Goal: Information Seeking & Learning: Understand process/instructions

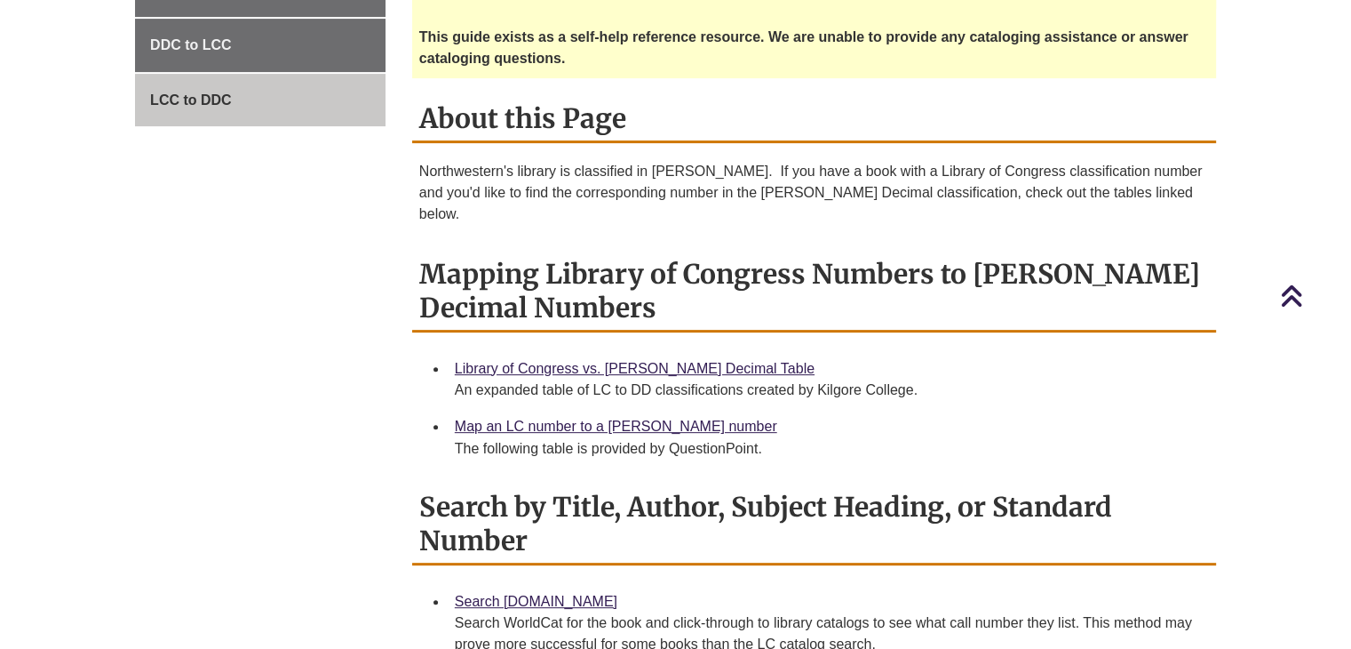
scroll to position [711, 0]
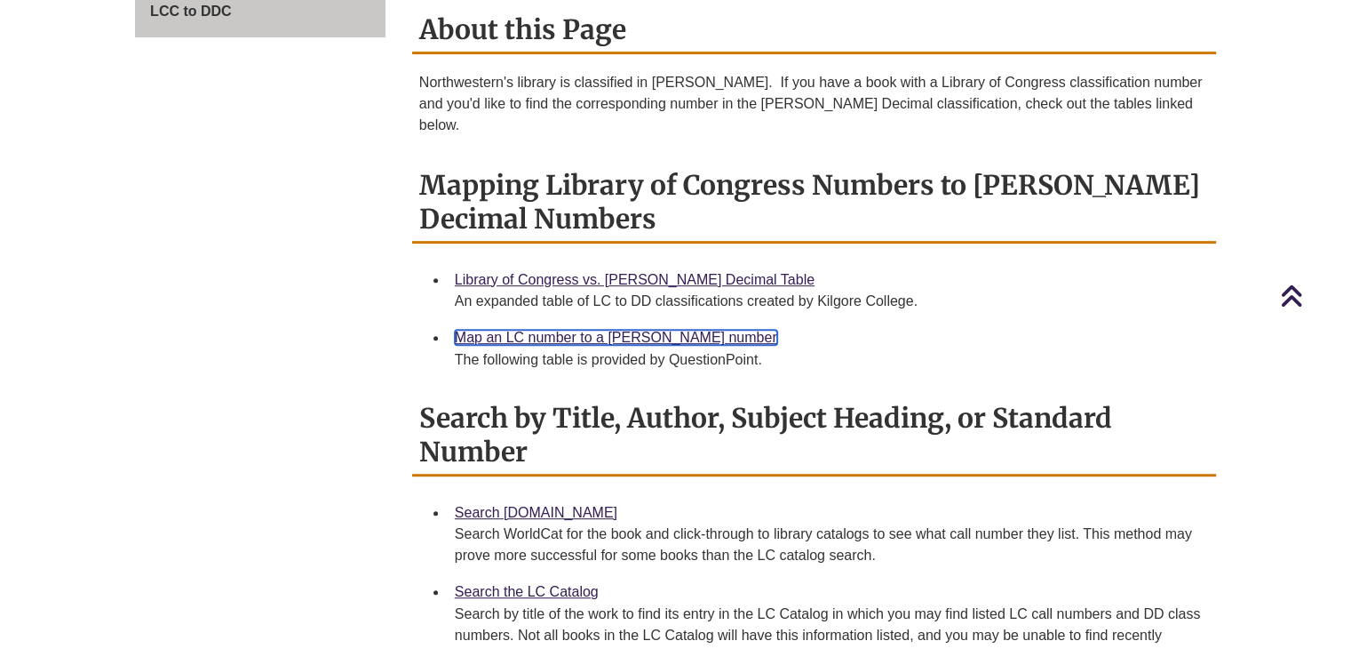
click at [638, 330] on link "Map an LC number to a Dewey number" at bounding box center [616, 337] width 322 height 15
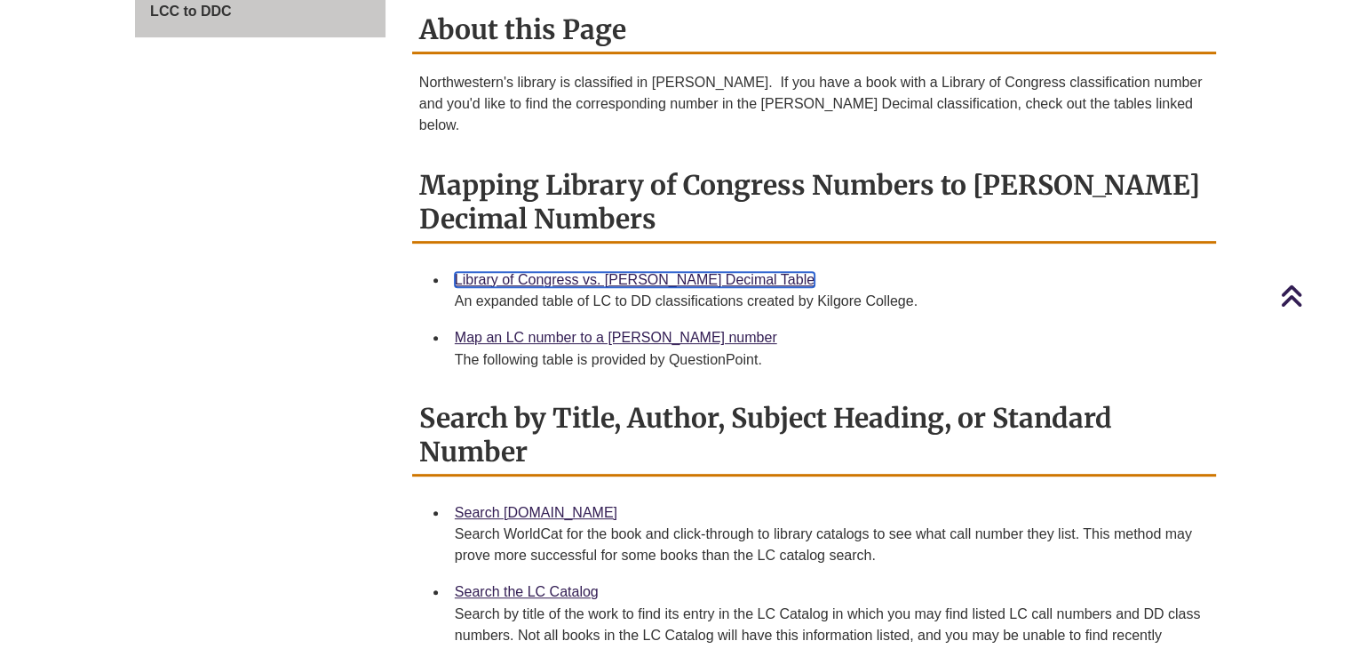
click at [640, 272] on link "Library of Congress vs. Dewey Decimal Table" at bounding box center [635, 279] width 360 height 15
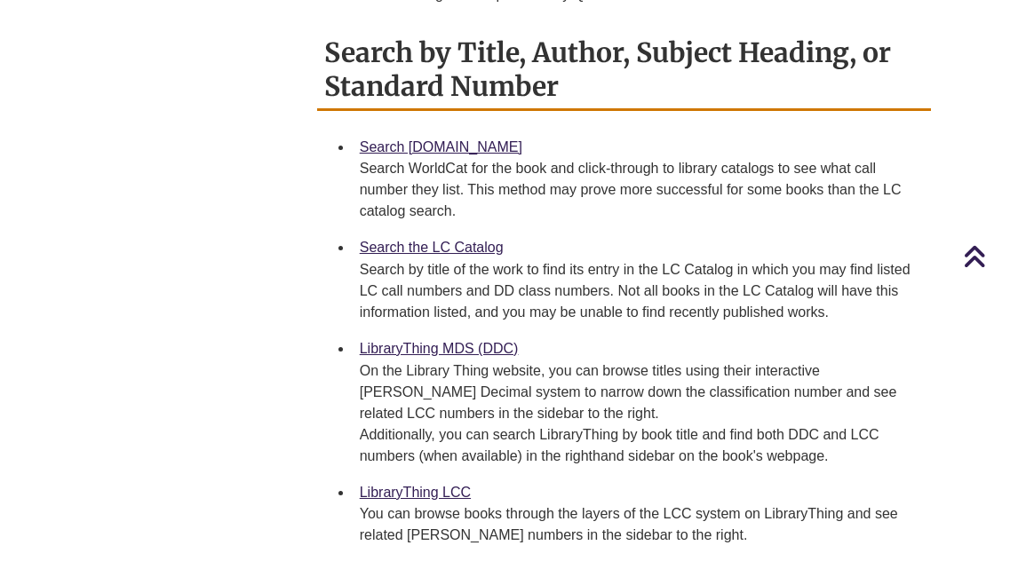
scroll to position [800, 0]
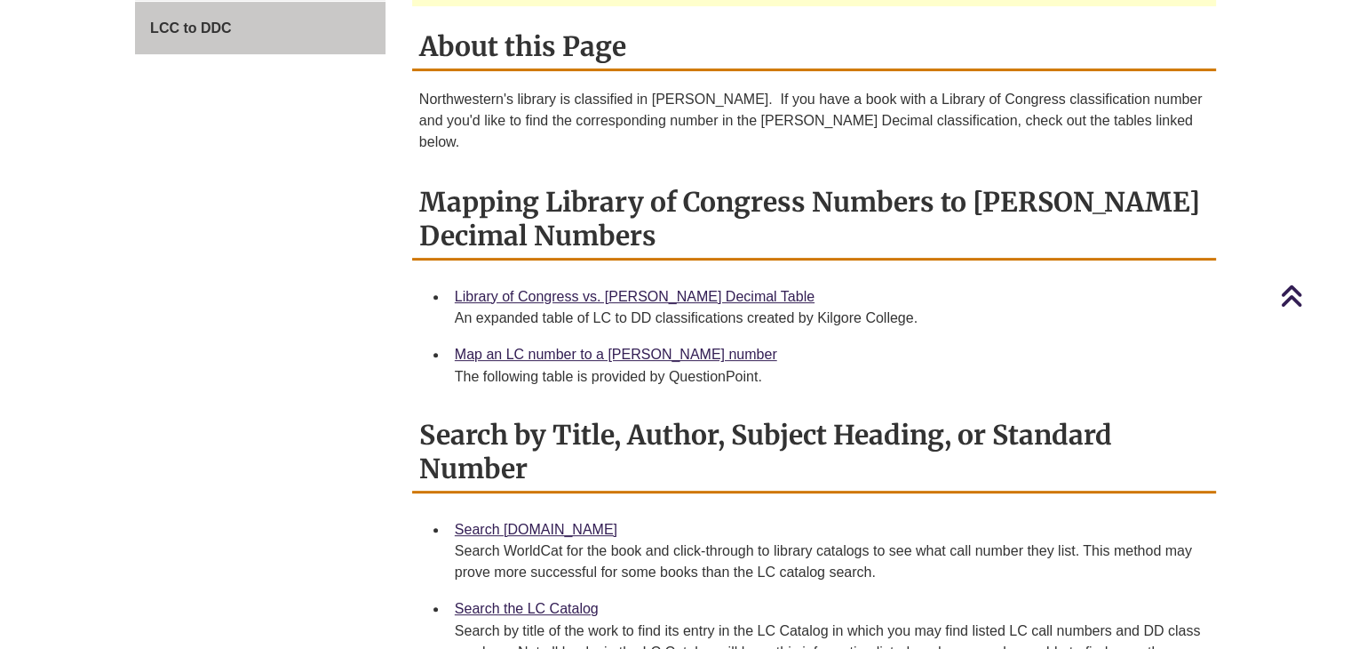
scroll to position [800, 0]
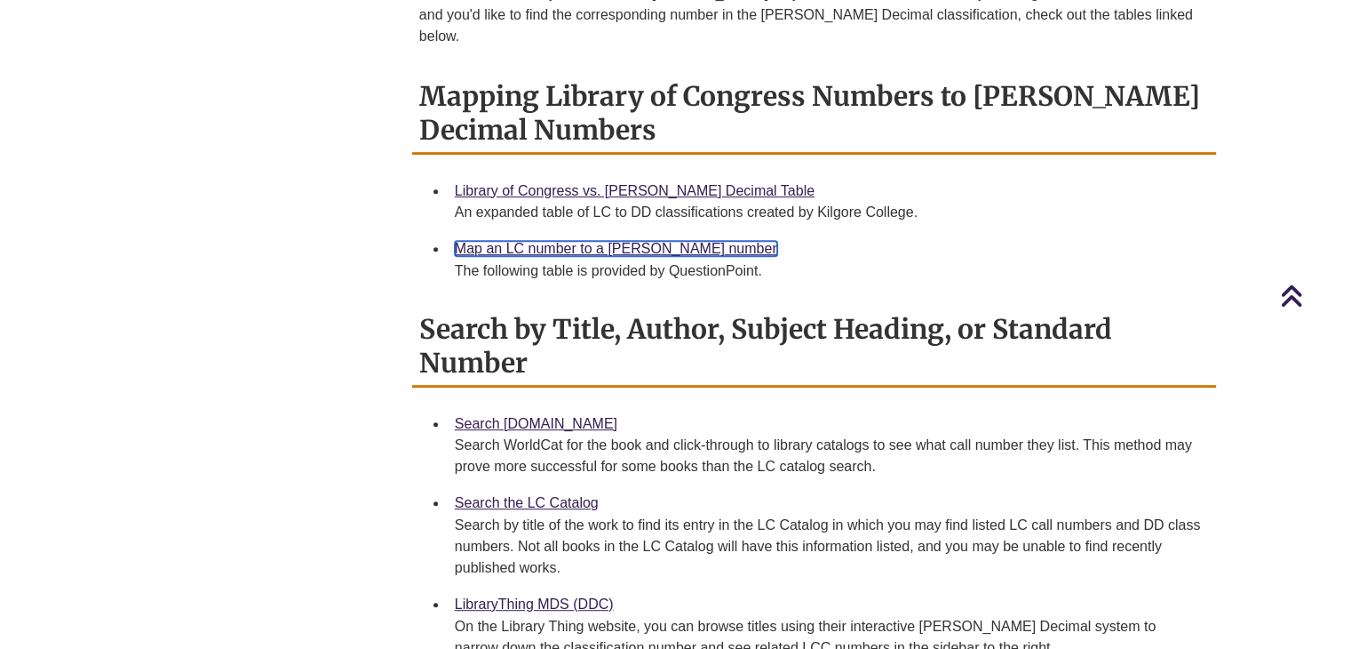
click at [582, 241] on link "Map an LC number to a [PERSON_NAME] number" at bounding box center [616, 248] width 322 height 15
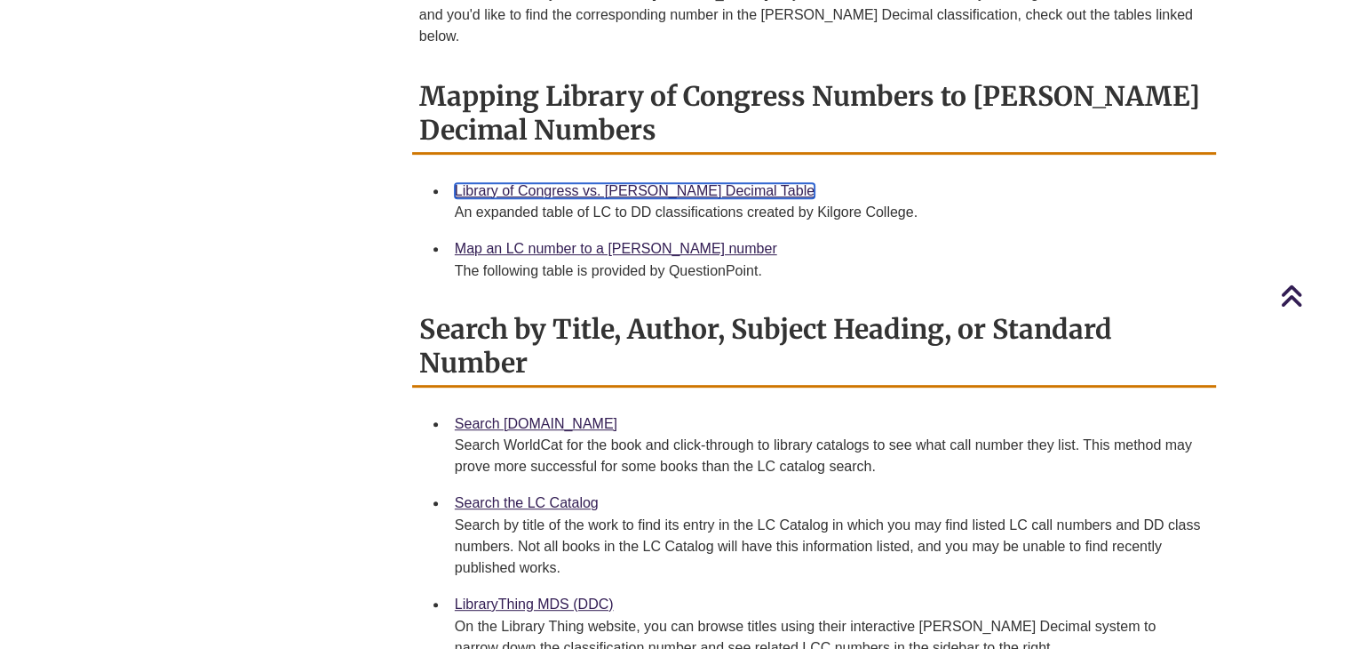
click at [692, 183] on link "Library of Congress vs. [PERSON_NAME] Decimal Table" at bounding box center [635, 190] width 360 height 15
